Goal: Find specific page/section: Find specific page/section

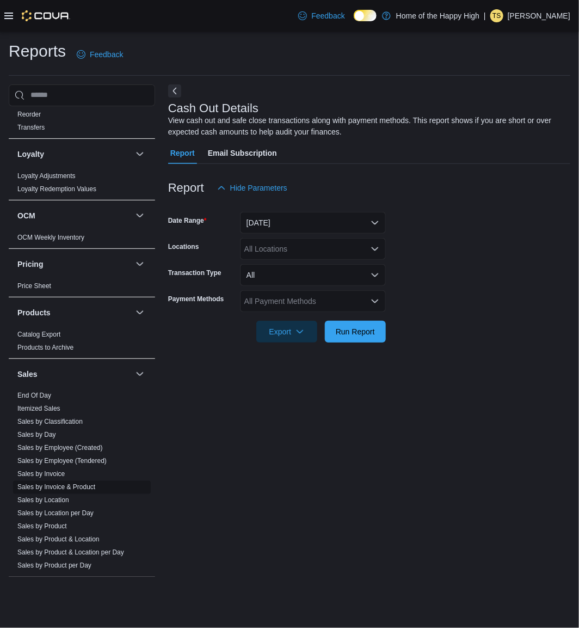
scroll to position [434, 0]
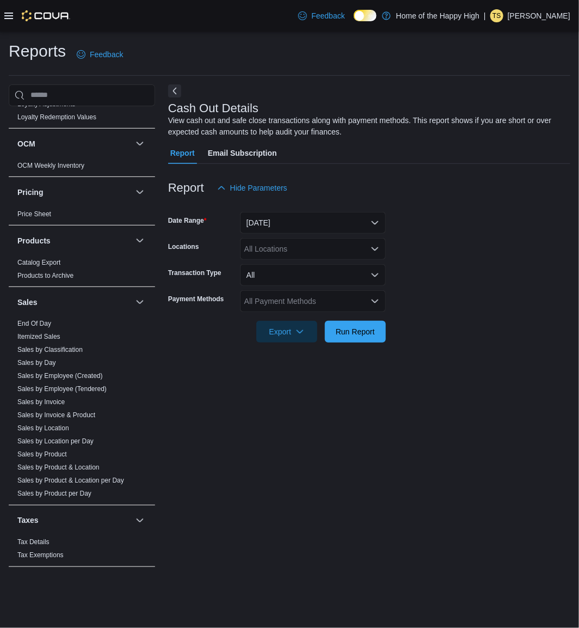
drag, startPoint x: 270, startPoint y: 400, endPoint x: 235, endPoint y: 414, distance: 37.4
drag, startPoint x: 235, startPoint y: 414, endPoint x: 217, endPoint y: 415, distance: 18.0
click at [230, 415] on div "Cash Out Details View cash out and safe close transactions along with payment m…" at bounding box center [369, 330] width 402 height 493
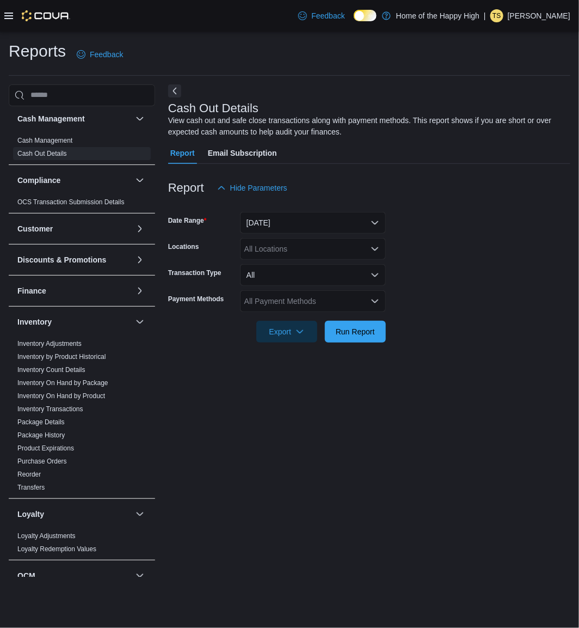
scroll to position [0, 0]
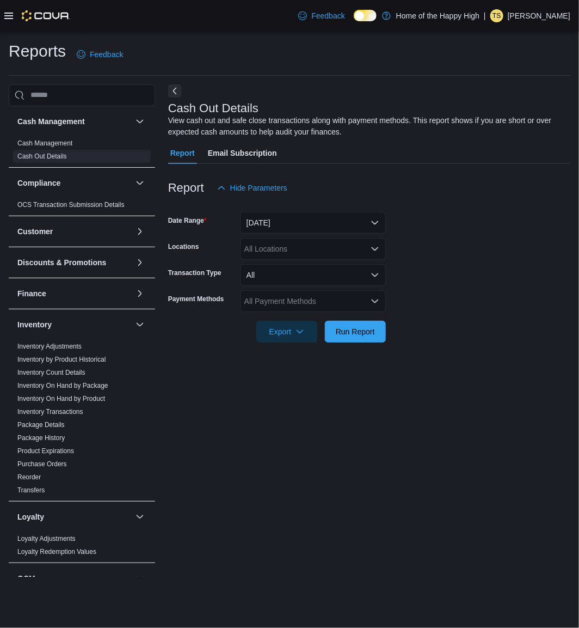
click at [9, 15] on icon at bounding box center [8, 15] width 9 height 9
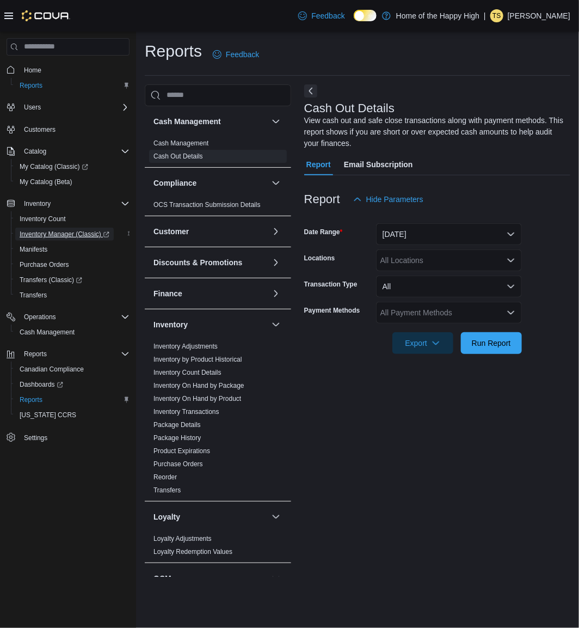
click at [69, 231] on span "Inventory Manager (Classic)" at bounding box center [65, 234] width 90 height 9
click at [513, 15] on div "| TS Travis Sachdeva" at bounding box center [527, 15] width 87 height 13
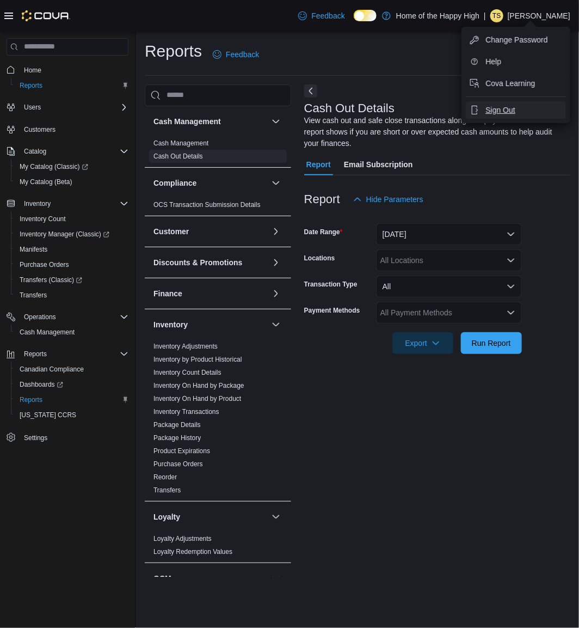
click at [516, 113] on button "Sign Out" at bounding box center [516, 109] width 100 height 17
